Goal: Task Accomplishment & Management: Complete application form

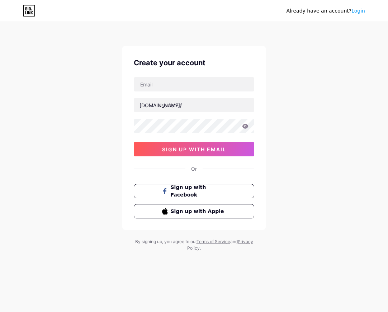
click at [305, 90] on div "Already have an account? Login Create your account bio.link/ sign up with email…" at bounding box center [194, 137] width 388 height 274
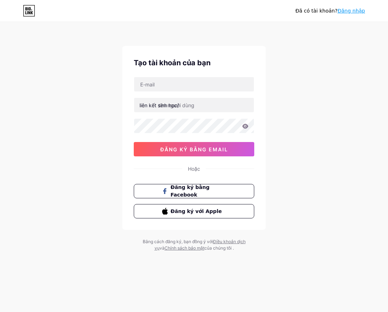
click at [332, 124] on div "Đã có tài khoản? Đăng nhập Tạo tài khoản của bạn liên kết sinh học/ đăng ký bằn…" at bounding box center [194, 137] width 388 height 274
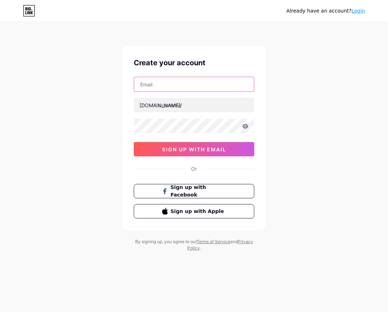
click at [221, 89] on input "text" at bounding box center [194, 84] width 120 height 14
type input "[EMAIL_ADDRESS][DOMAIN_NAME]"
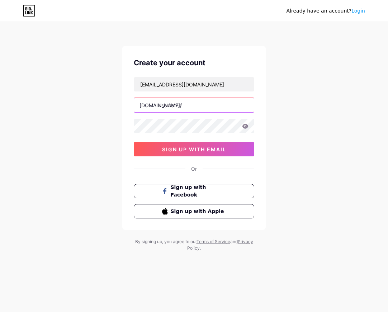
click at [201, 108] on input "text" at bounding box center [194, 105] width 120 height 14
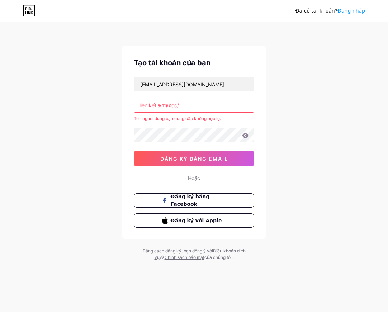
click at [316, 119] on div "Đã có tài khoản? Đăng nhập Tạo tài khoản của bạn [EMAIL_ADDRESS][DOMAIN_NAME] l…" at bounding box center [194, 142] width 388 height 284
click at [202, 107] on input "vmax." at bounding box center [194, 105] width 120 height 14
drag, startPoint x: 195, startPoint y: 106, endPoint x: 124, endPoint y: 98, distance: 70.8
click at [124, 98] on div "Tạo tài khoản của bạn [EMAIL_ADDRESS][DOMAIN_NAME] liên kết sinh học/ vmax. Tên…" at bounding box center [194, 142] width 144 height 193
click at [196, 105] on input "vmax." at bounding box center [194, 105] width 120 height 14
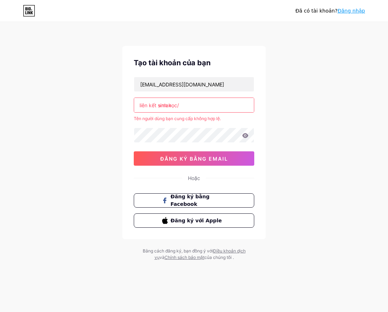
click at [196, 105] on input "vmax" at bounding box center [194, 105] width 120 height 14
click at [196, 105] on input "vm" at bounding box center [194, 105] width 120 height 14
type input "v"
click at [196, 105] on input "v" at bounding box center [194, 105] width 120 height 14
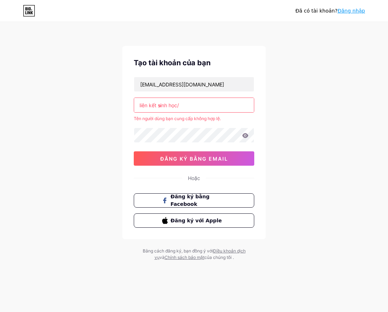
click at [196, 105] on input "v" at bounding box center [194, 105] width 120 height 14
click at [196, 104] on input "v" at bounding box center [194, 105] width 120 height 14
click at [325, 111] on div "Đã có tài khoản? Đăng nhập Tạo tài khoản của bạn [EMAIL_ADDRESS][DOMAIN_NAME] l…" at bounding box center [194, 142] width 388 height 284
click at [205, 104] on input "text" at bounding box center [194, 105] width 120 height 14
paste input "vmaxgame1com/af/1g950jf0/join"
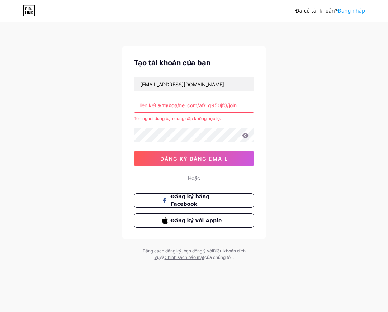
click at [307, 146] on div "Đã có tài khoản? Đăng nhập Tạo tài khoản của bạn [EMAIL_ADDRESS][DOMAIN_NAME] l…" at bounding box center [194, 142] width 388 height 284
type input "[DOMAIN_NAME][URL]"
drag, startPoint x: 241, startPoint y: 104, endPoint x: 126, endPoint y: 107, distance: 115.5
click at [126, 107] on div "Tạo tài khoản của bạn [EMAIL_ADDRESS][DOMAIN_NAME] liên kết sinh học/ [DOMAIN_N…" at bounding box center [194, 142] width 144 height 193
click at [192, 105] on input "text" at bounding box center [194, 105] width 120 height 14
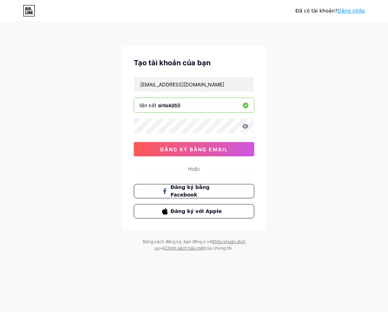
type input "vmax268"
click at [316, 121] on div "Đã có tài khoản? Đăng nhập Tạo tài khoản của bạn [EMAIL_ADDRESS][DOMAIN_NAME] l…" at bounding box center [194, 137] width 388 height 274
click at [95, 131] on div "Đã có tài khoản? Đăng nhập Tạo tài khoản của bạn [EMAIL_ADDRESS][DOMAIN_NAME] l…" at bounding box center [194, 137] width 388 height 274
click at [244, 125] on icon at bounding box center [246, 126] width 6 height 5
click at [245, 126] on icon at bounding box center [246, 126] width 6 height 5
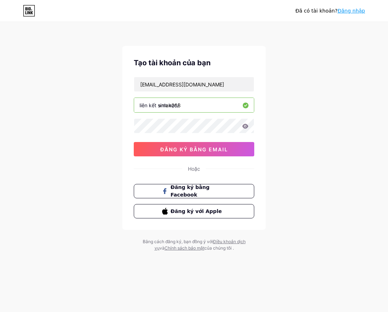
click at [247, 127] on icon at bounding box center [246, 126] width 6 height 5
click at [228, 151] on font "đăng ký bằng email" at bounding box center [194, 149] width 68 height 6
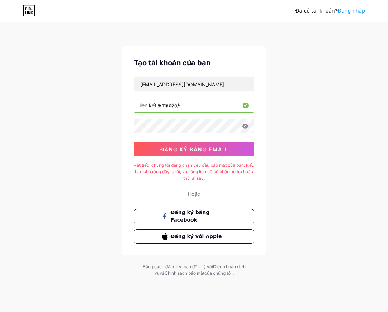
click at [96, 65] on div "Đã có tài khoản? Đăng nhập Tạo tài khoản của bạn [EMAIL_ADDRESS][DOMAIN_NAME] l…" at bounding box center [194, 150] width 388 height 300
